Goal: Communication & Community: Answer question/provide support

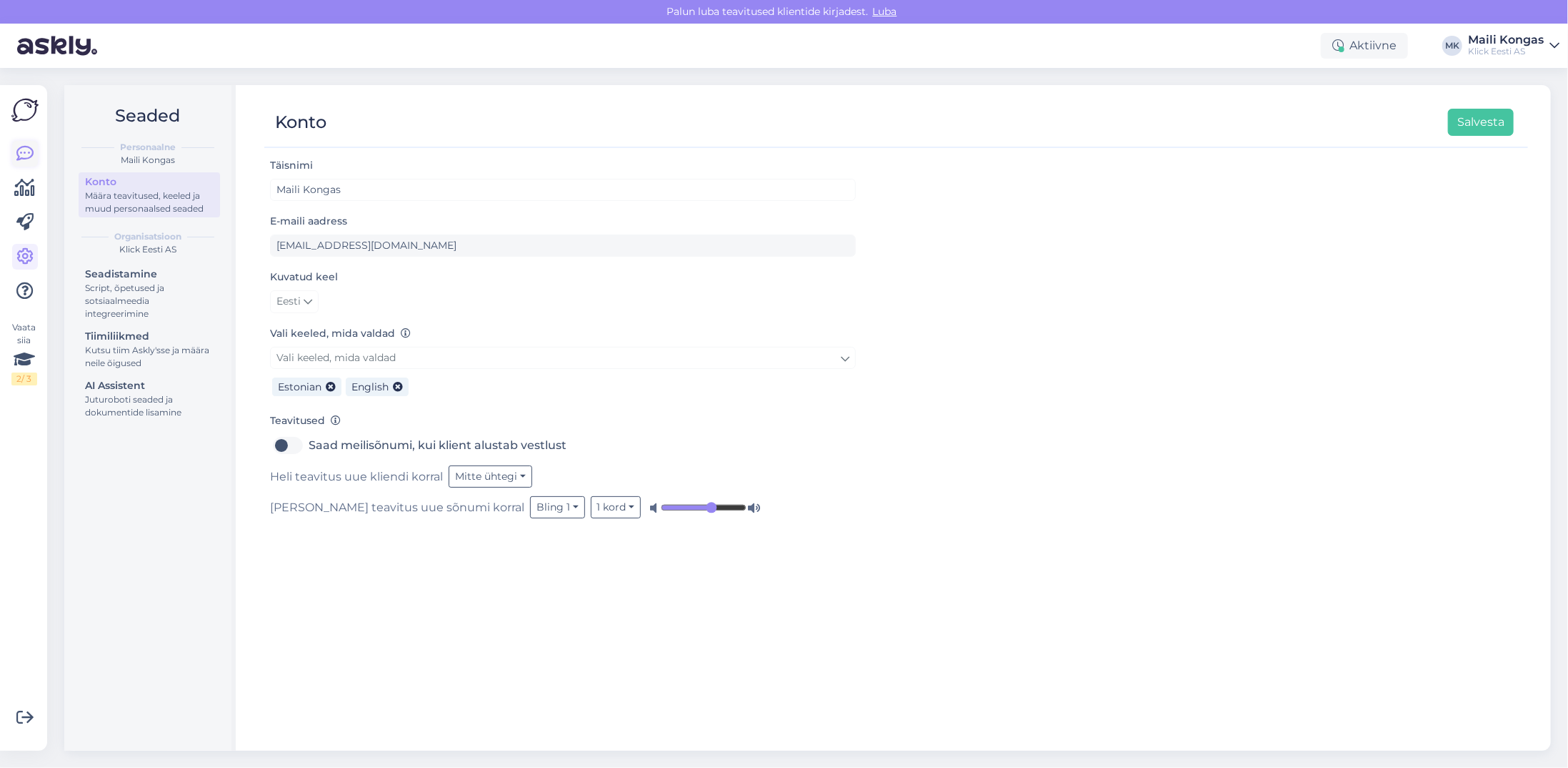
click at [15, 147] on link at bounding box center [25, 153] width 25 height 25
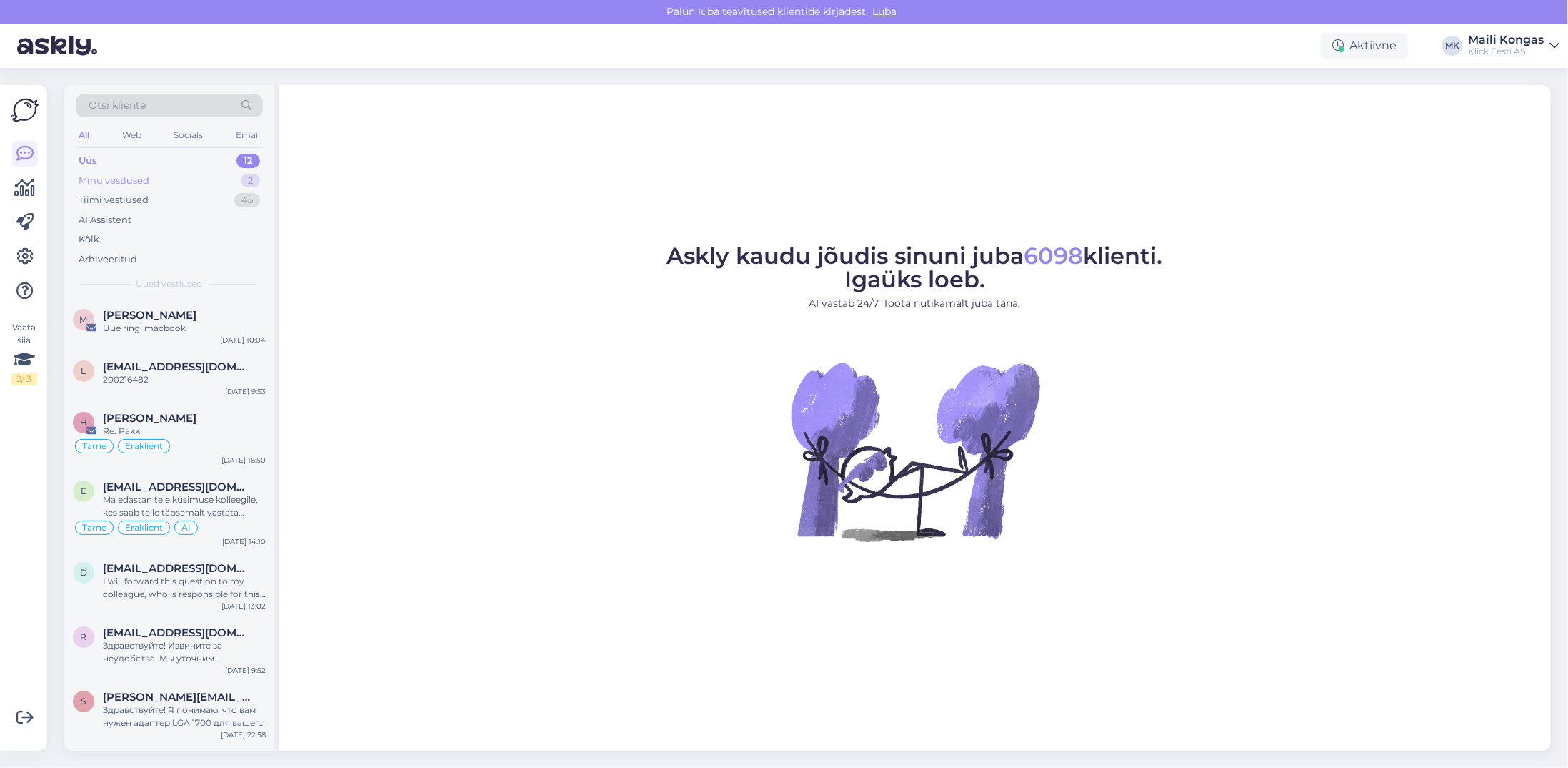
click at [116, 183] on div "Minu vestlused" at bounding box center [114, 181] width 71 height 14
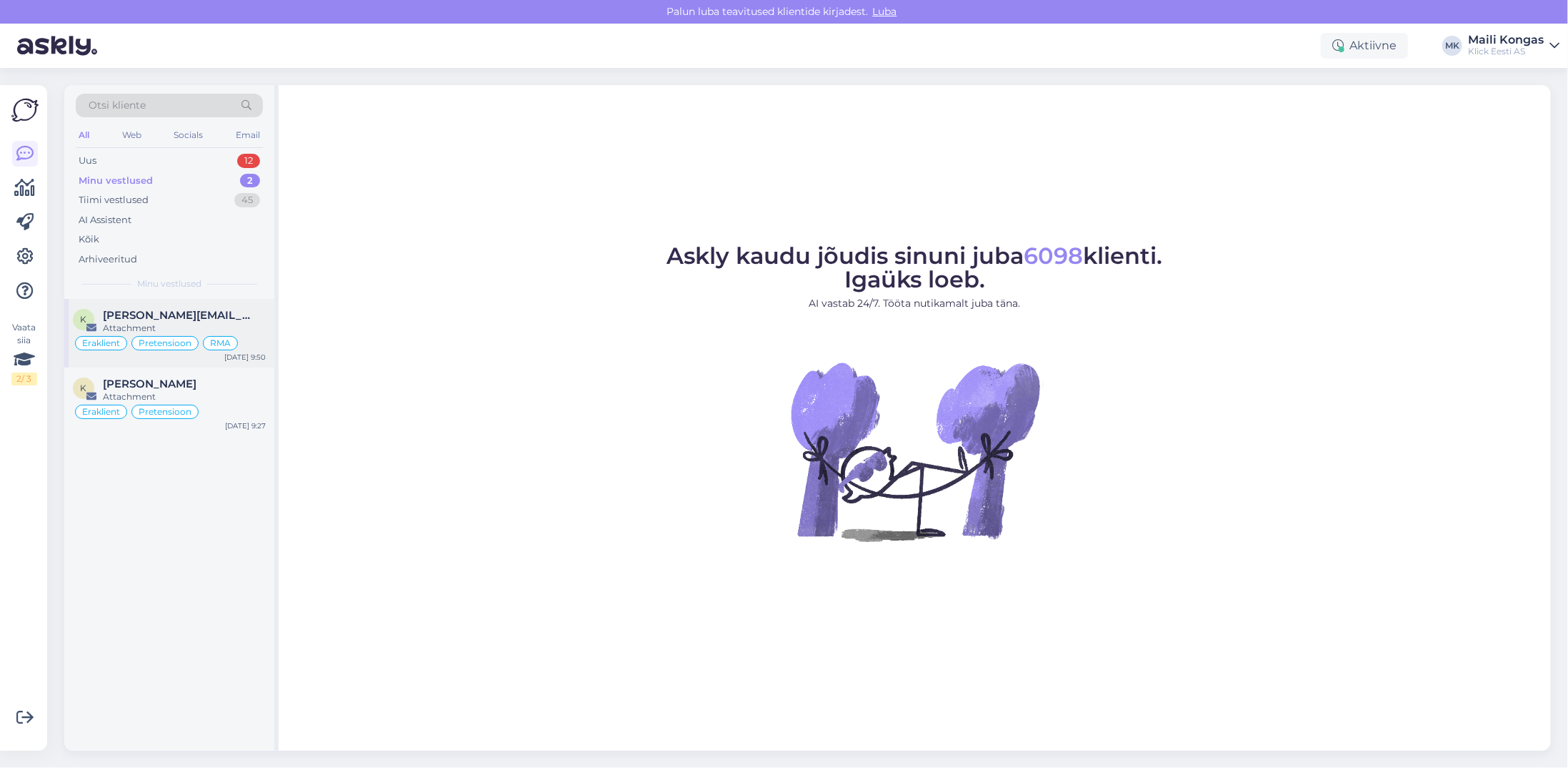
click at [173, 322] on div "Attachment" at bounding box center [184, 328] width 163 height 13
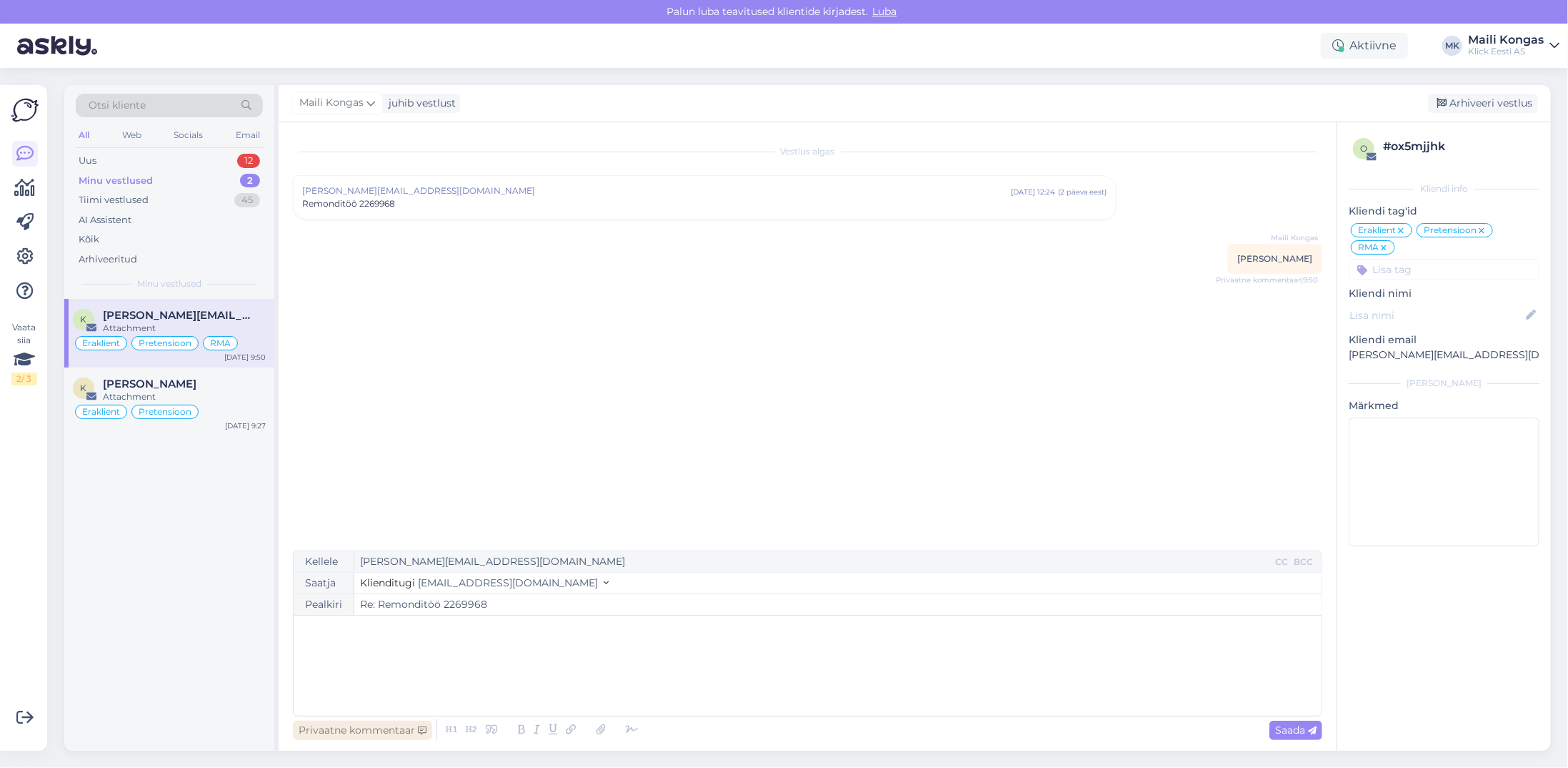
click at [381, 722] on div "Privaatne kommentaar" at bounding box center [362, 730] width 139 height 19
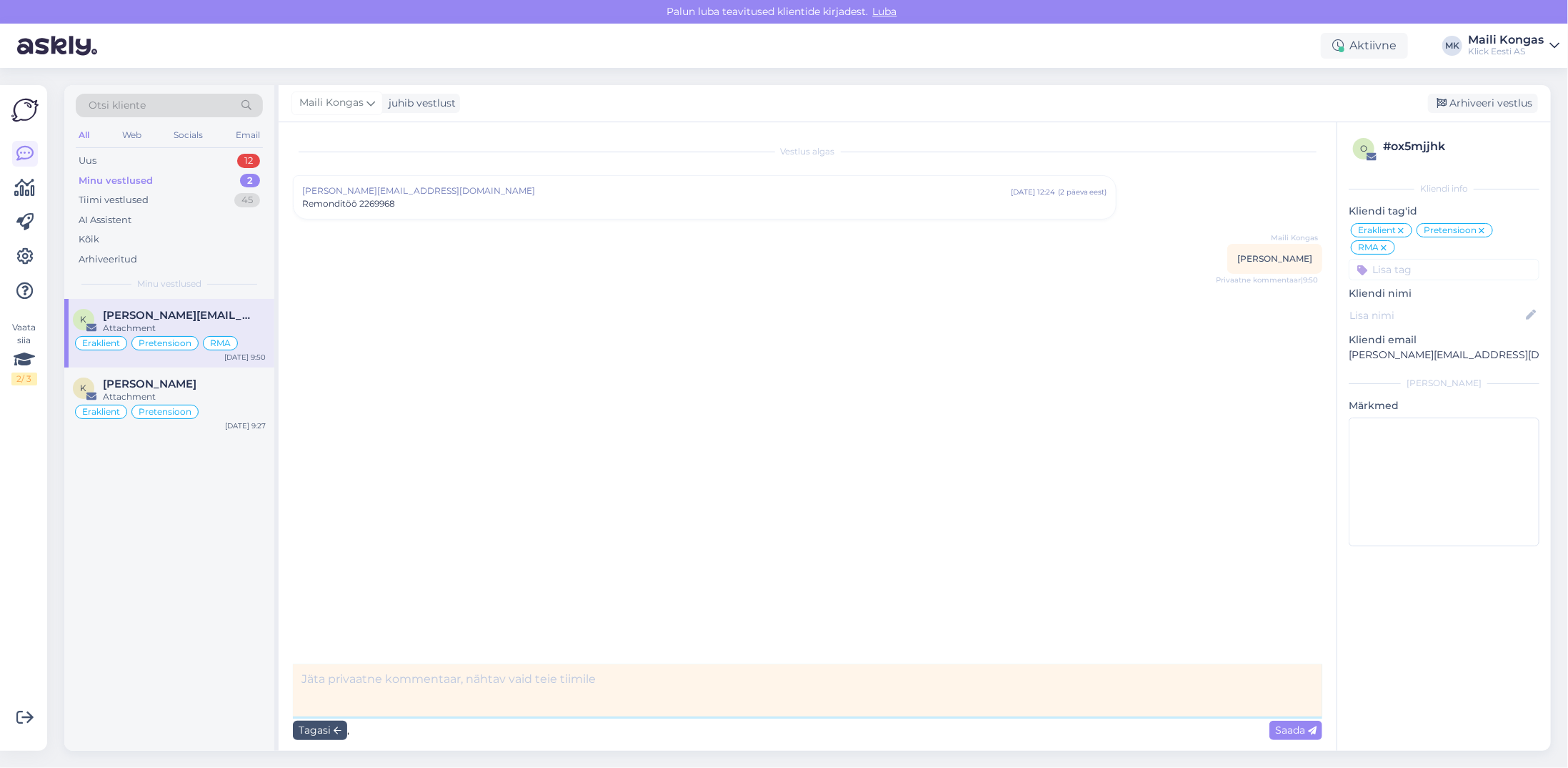
paste textarea "Uus emaplaat peaks saabuma selle nädala [PERSON_NAME], uue nädala alguses."
click at [303, 675] on textarea "Uus emaplaat peaks saabuma selle nädala [PERSON_NAME], uue nädala alguses." at bounding box center [807, 690] width 1030 height 53
click at [896, 676] on textarea "Info hooldusest. Uus emaplaat peaks saabuma selle nädala [PERSON_NAME], uue näd…" at bounding box center [807, 690] width 1030 height 53
type textarea "Info hooldusest. Uus emaplaat peaks saabuma selle nädala [PERSON_NAME], uue näd…"
click at [1292, 729] on span "Saada" at bounding box center [1295, 729] width 41 height 13
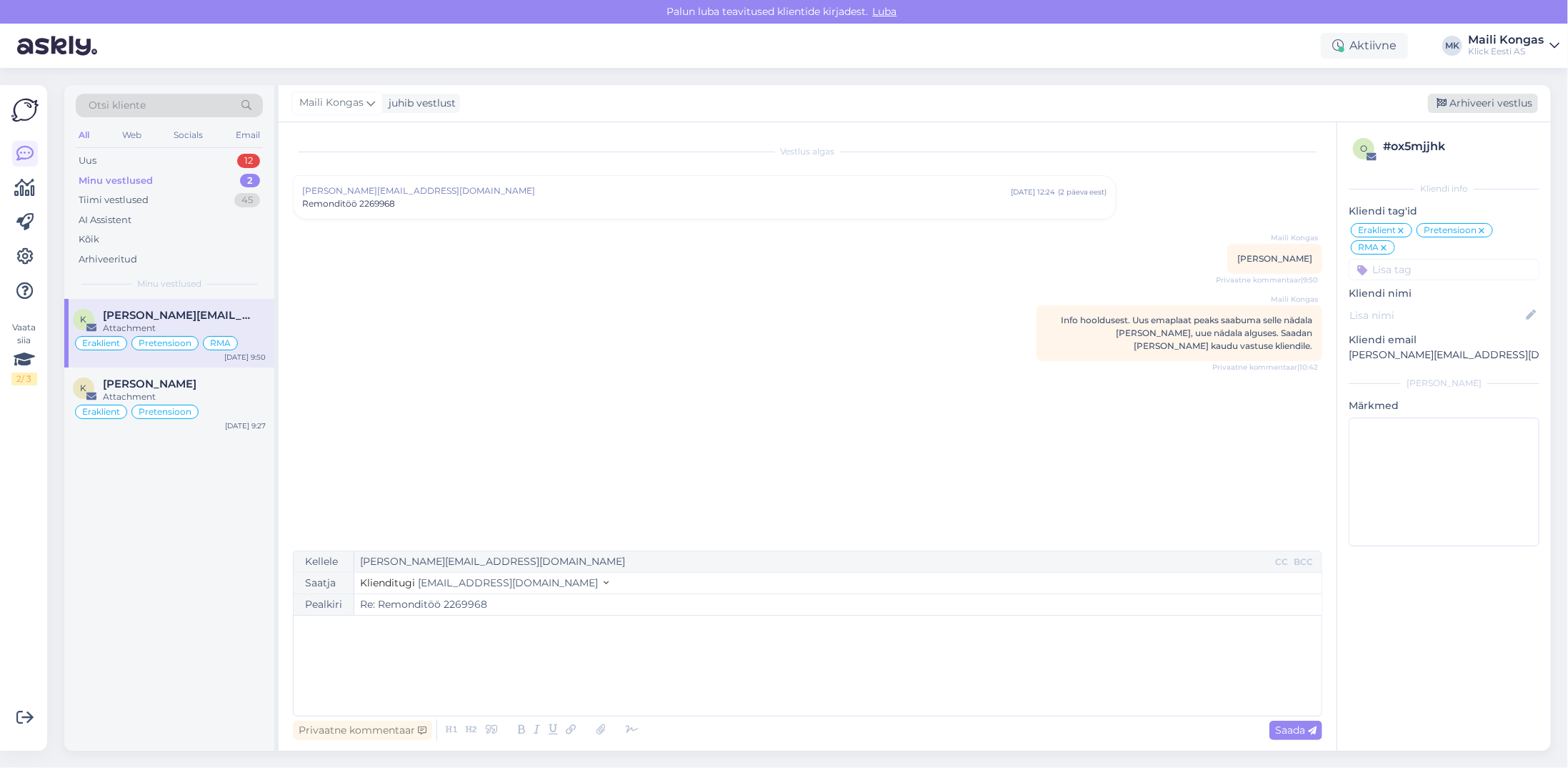
click at [1478, 102] on div "Arhiveeri vestlus" at bounding box center [1484, 103] width 110 height 19
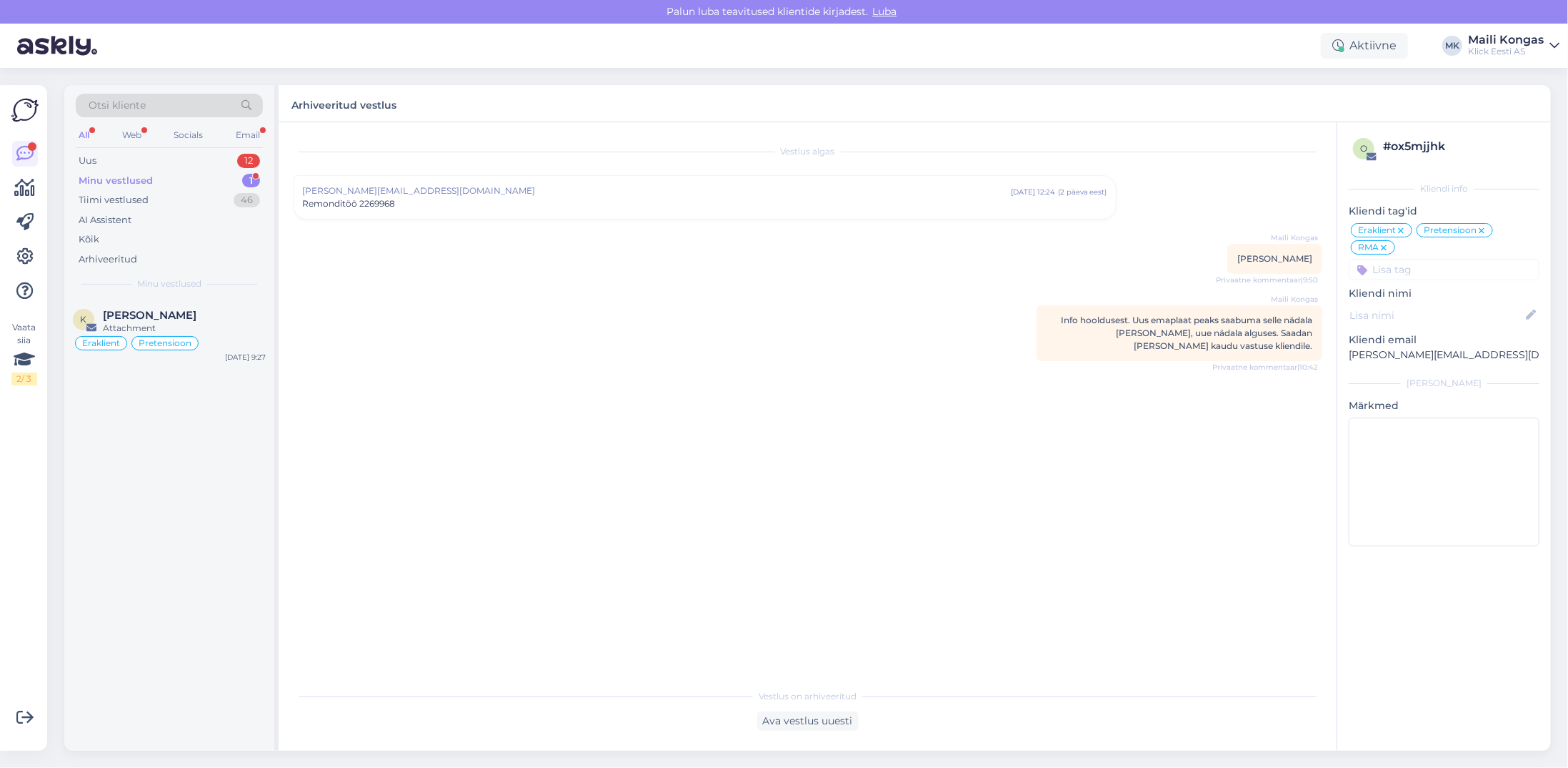
click at [117, 181] on div "Minu vestlused" at bounding box center [116, 181] width 74 height 14
click at [141, 331] on div "Attachment" at bounding box center [184, 328] width 163 height 13
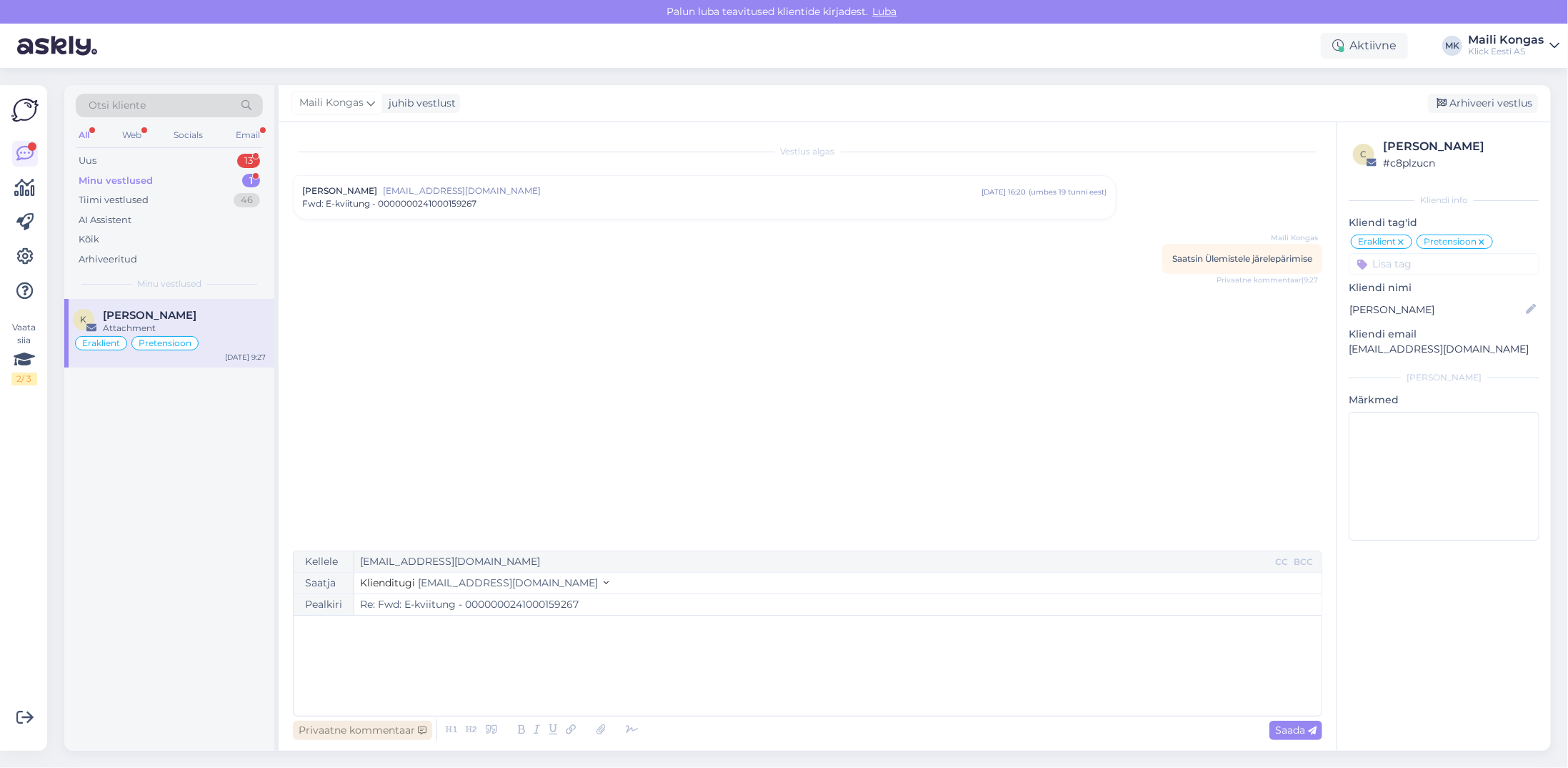
click at [357, 731] on div "Privaatne kommentaar" at bounding box center [362, 730] width 139 height 19
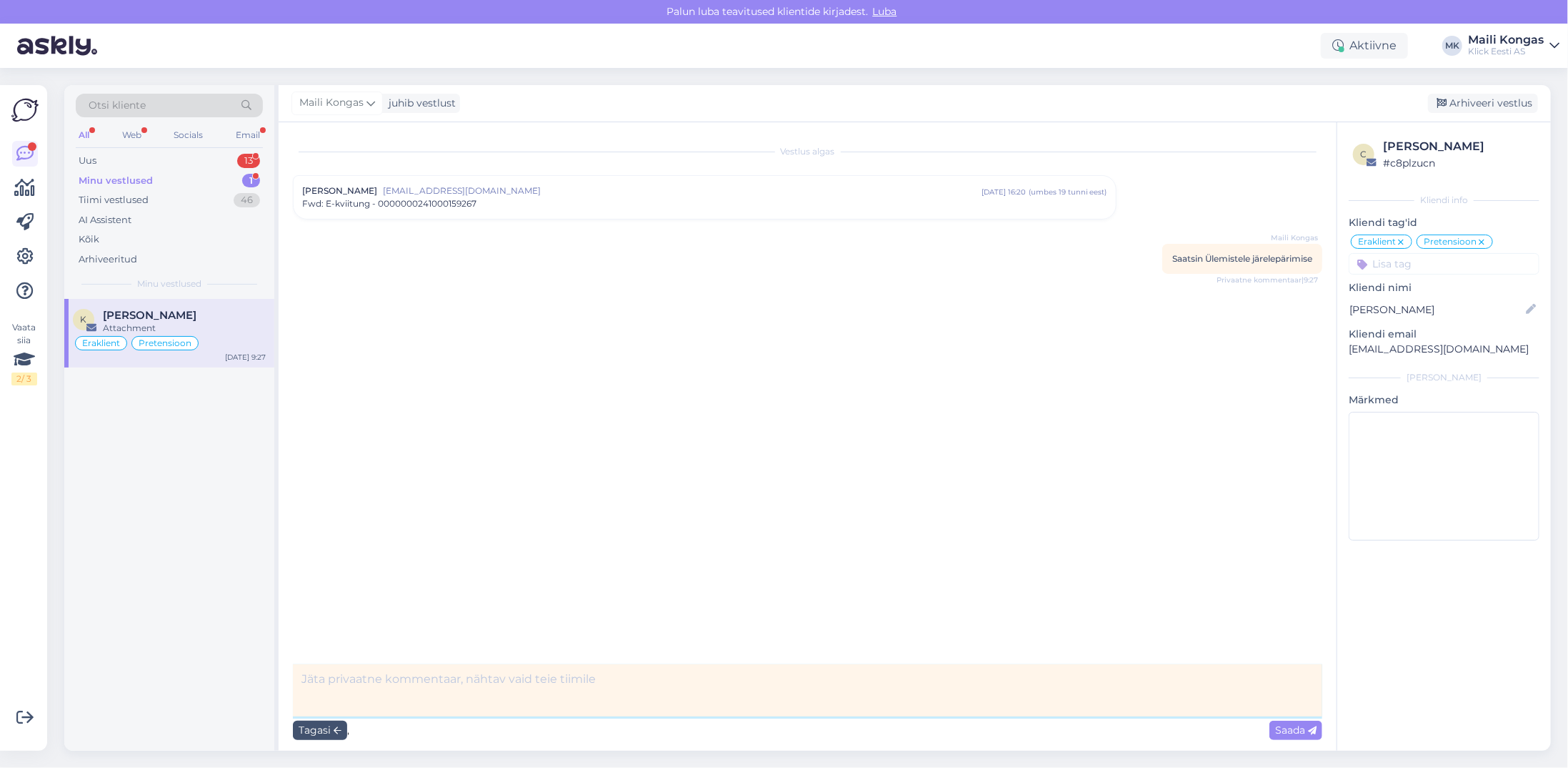
click at [407, 690] on textarea at bounding box center [807, 690] width 1030 height 53
click at [306, 679] on textarea "Kaupluse juhataja võtab selle juhtumi lahendamise üle, talle on info edastatud" at bounding box center [807, 690] width 1030 height 53
click at [302, 679] on textarea "Kaupluse juhataja võtab selle juhtumi lahendamise üle, talle on info edastatud" at bounding box center [807, 690] width 1030 height 53
type textarea "Ülemiste kaupluse juhataja võtab selle juhtumi lahendamise üle, talle on info e…"
click at [1292, 729] on span "Saada" at bounding box center [1295, 729] width 41 height 13
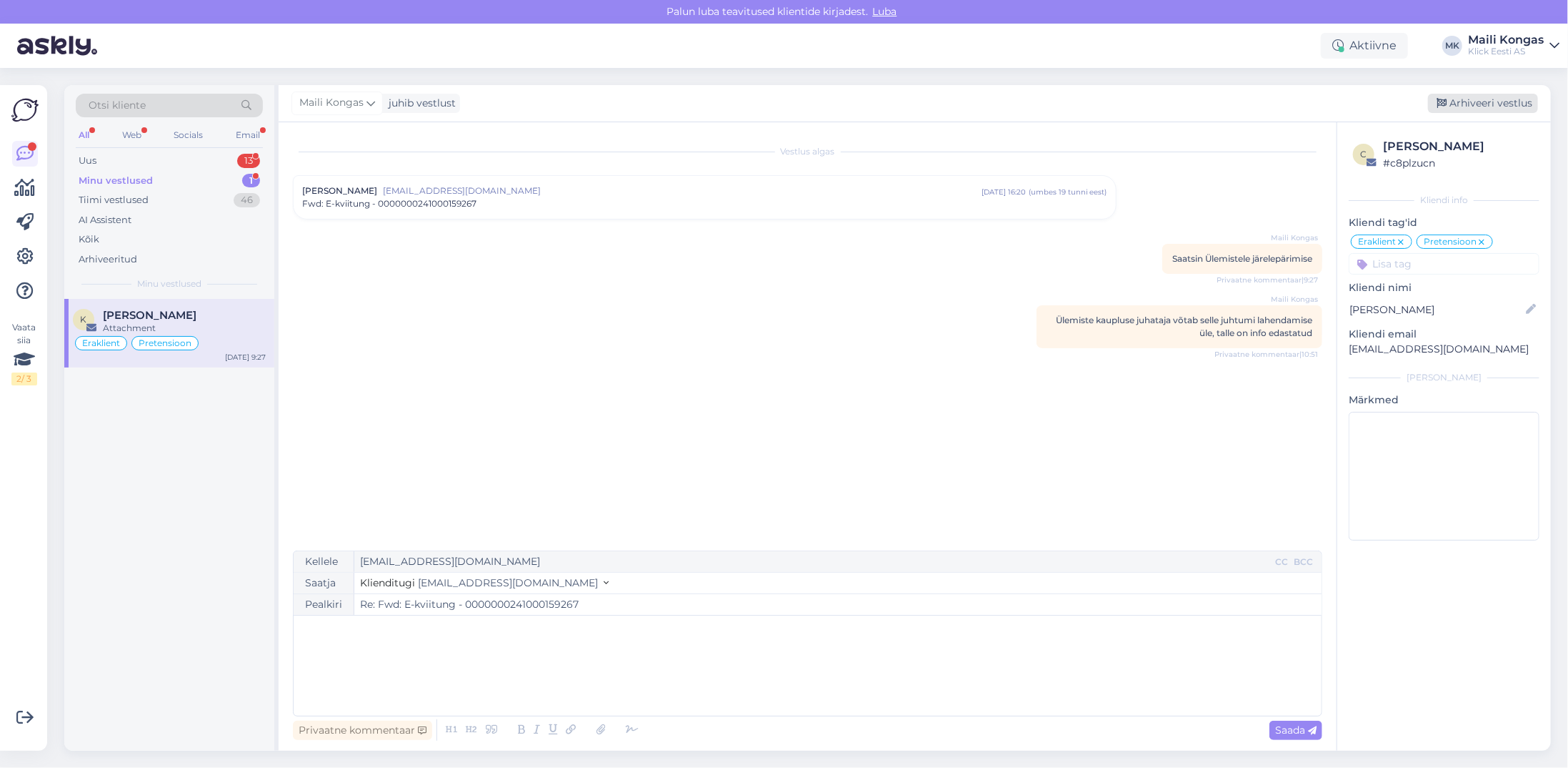
click at [1471, 100] on div "Arhiveeri vestlus" at bounding box center [1484, 103] width 110 height 19
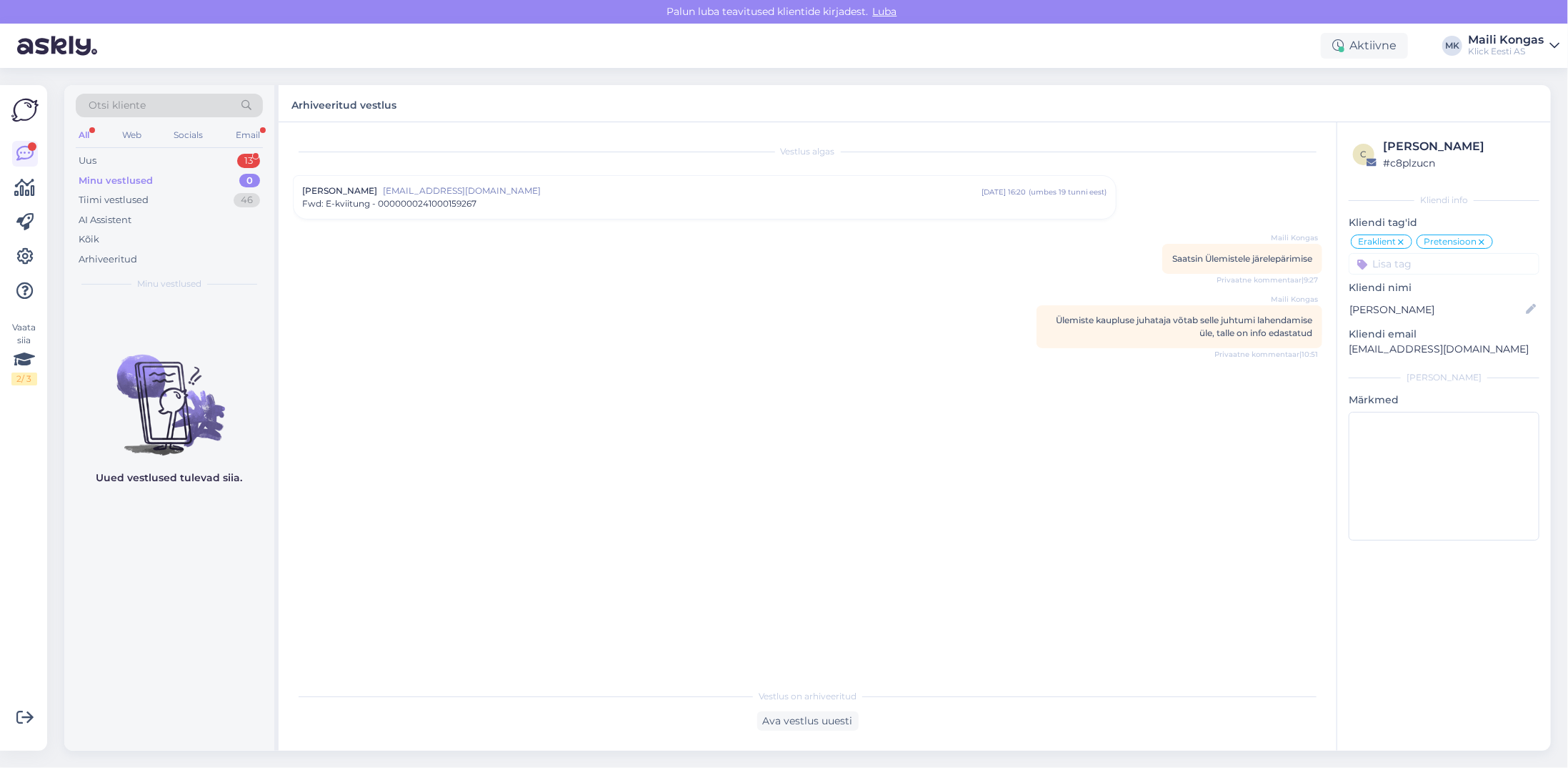
click at [118, 177] on div "Minu vestlused" at bounding box center [116, 181] width 74 height 14
